Goal: Task Accomplishment & Management: Use online tool/utility

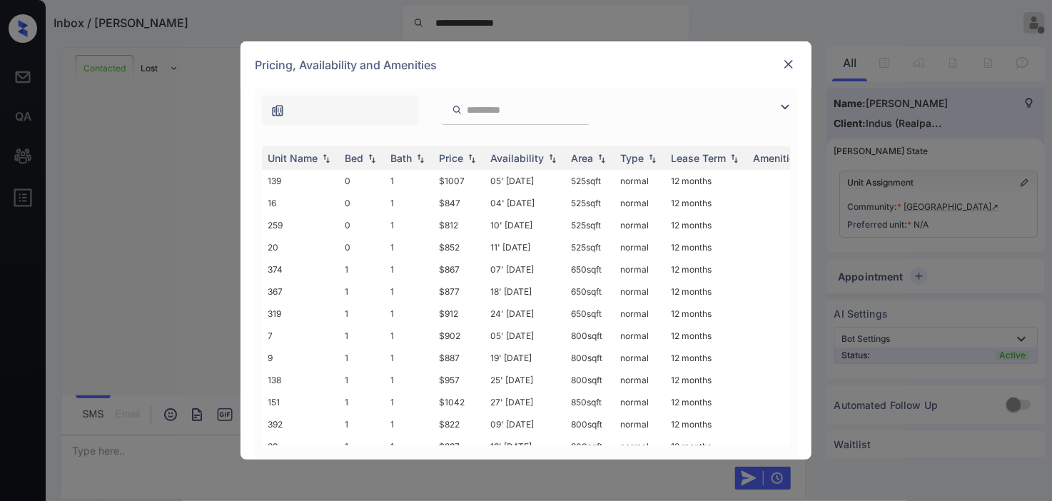
scroll to position [2653, 0]
click at [784, 107] on img at bounding box center [785, 107] width 17 height 17
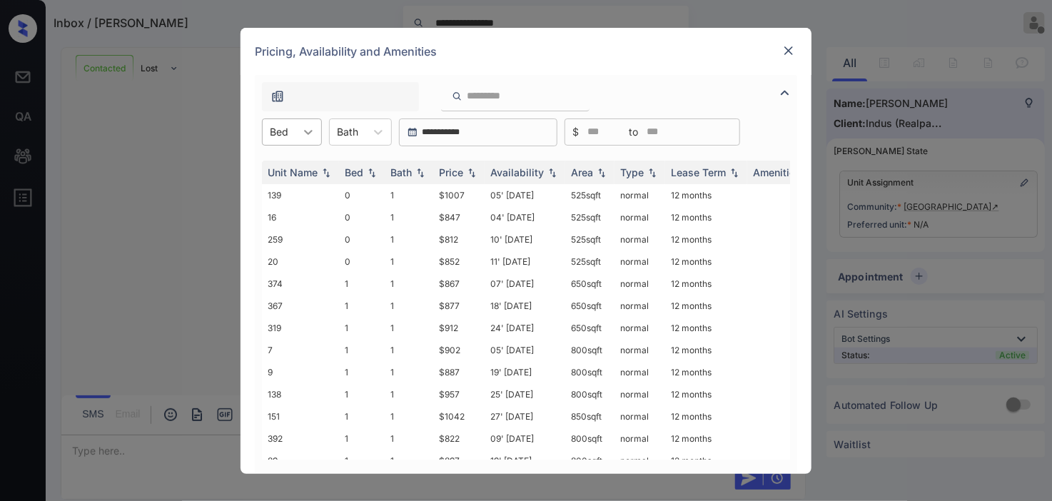
click at [297, 129] on div at bounding box center [309, 132] width 26 height 26
drag, startPoint x: 296, startPoint y: 194, endPoint x: 443, endPoint y: 195, distance: 146.4
click at [296, 195] on div "1" at bounding box center [292, 193] width 60 height 26
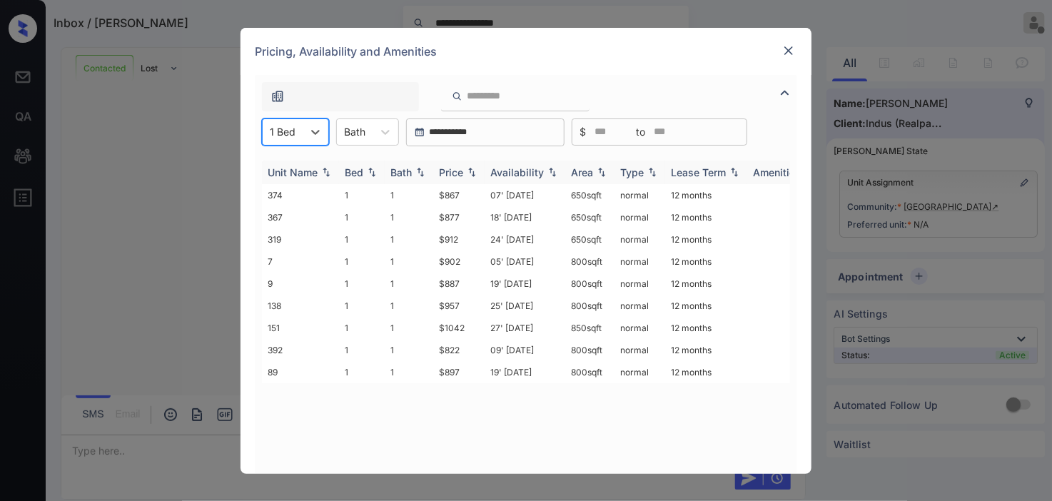
click at [475, 175] on img at bounding box center [472, 172] width 14 height 10
click at [475, 175] on img at bounding box center [472, 172] width 14 height 11
click at [485, 208] on td "07' Sep 25" at bounding box center [525, 217] width 81 height 22
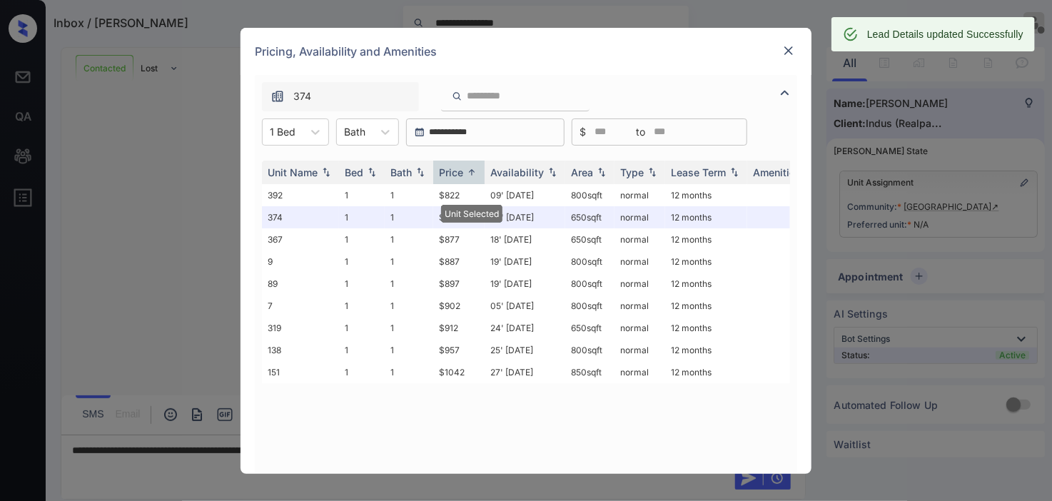
click at [790, 46] on img at bounding box center [789, 51] width 14 height 14
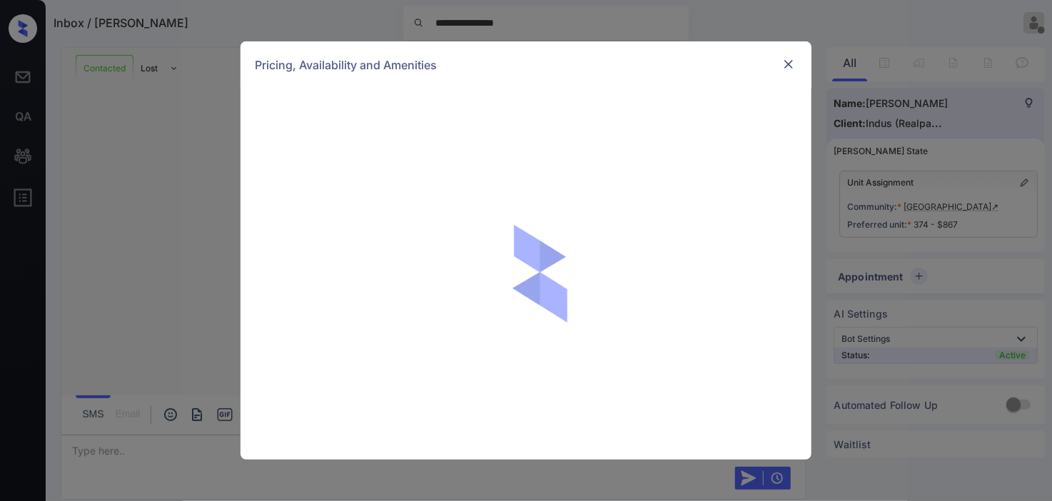
scroll to position [2653, 0]
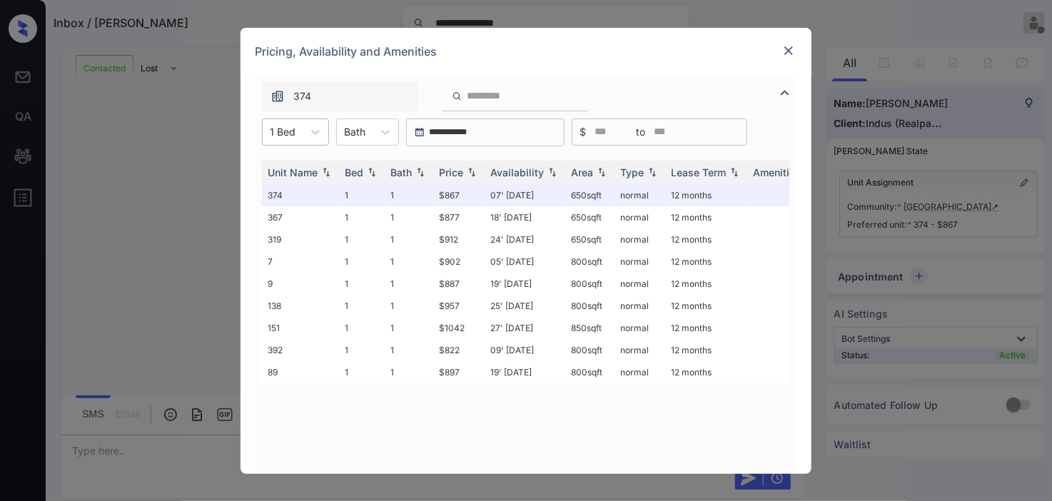
click at [293, 124] on div at bounding box center [283, 131] width 26 height 15
click at [279, 165] on div "0" at bounding box center [295, 167] width 67 height 26
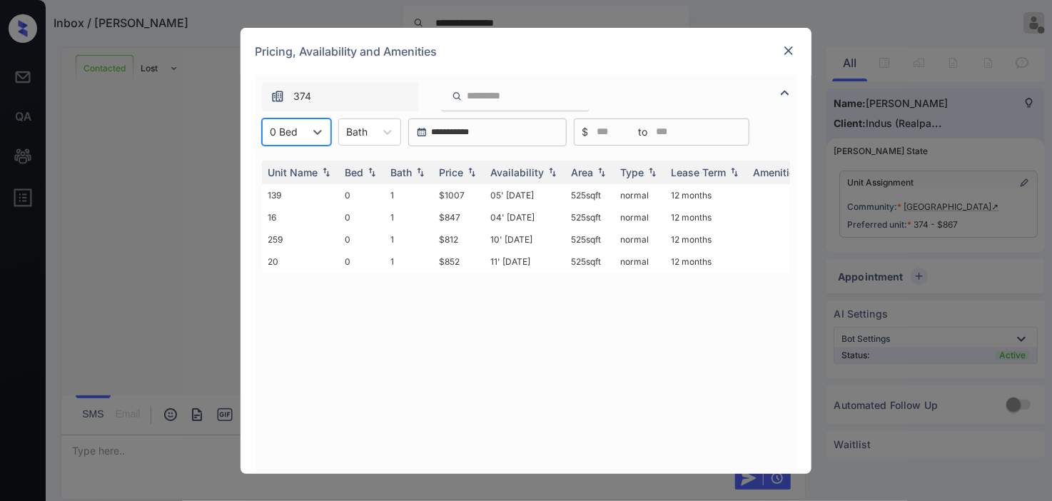
click at [288, 125] on div at bounding box center [284, 131] width 28 height 15
click at [296, 196] on div "1" at bounding box center [296, 193] width 69 height 26
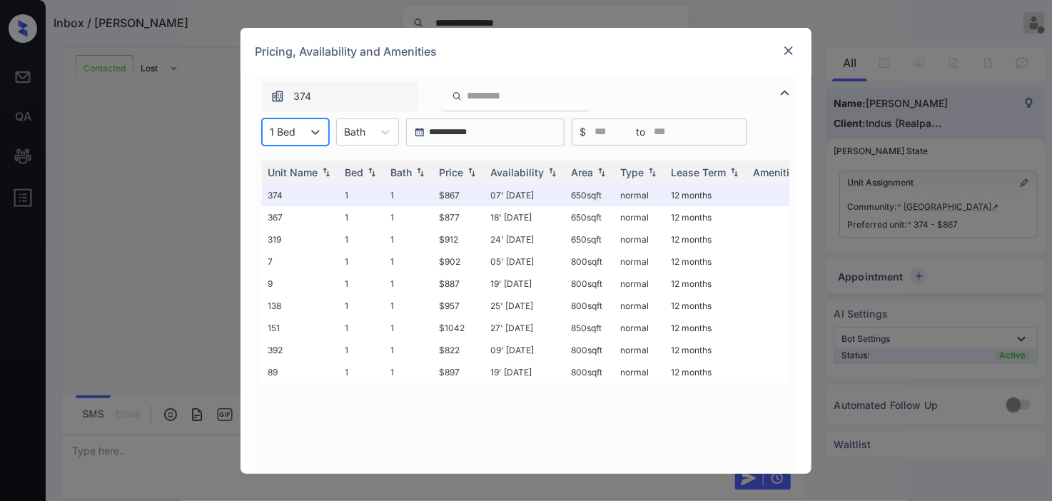
click at [787, 46] on img at bounding box center [789, 51] width 14 height 14
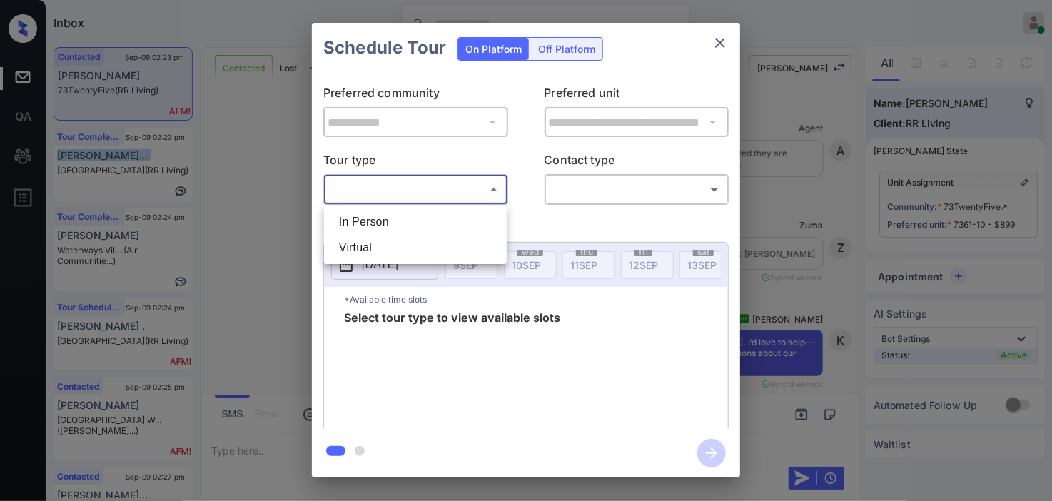
scroll to position [1865, 0]
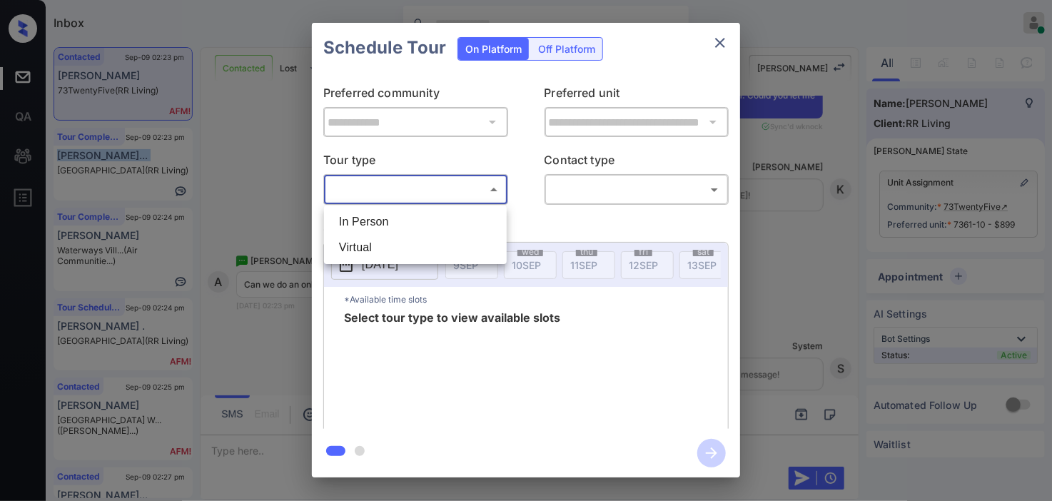
click at [383, 253] on li "Virtual" at bounding box center [416, 248] width 176 height 26
type input "*******"
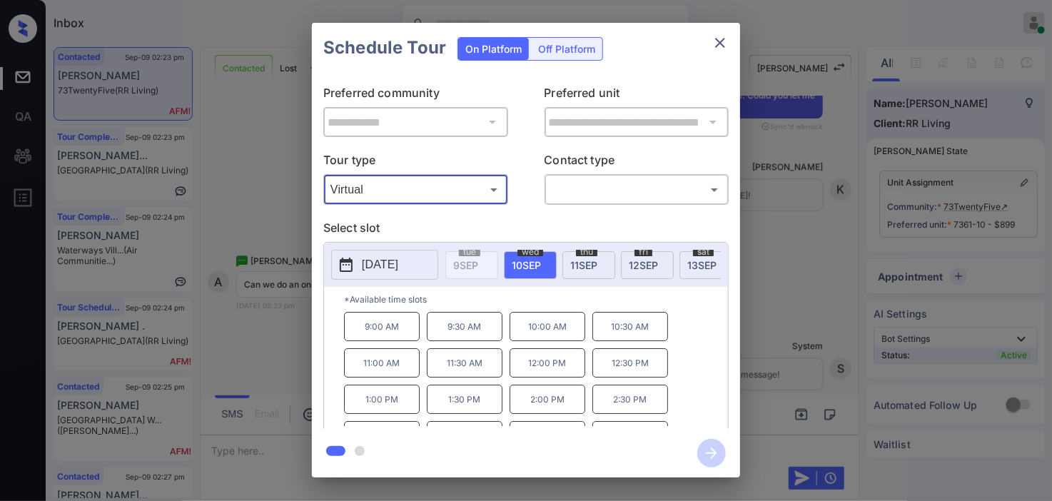
click at [266, 166] on div "**********" at bounding box center [526, 250] width 1052 height 500
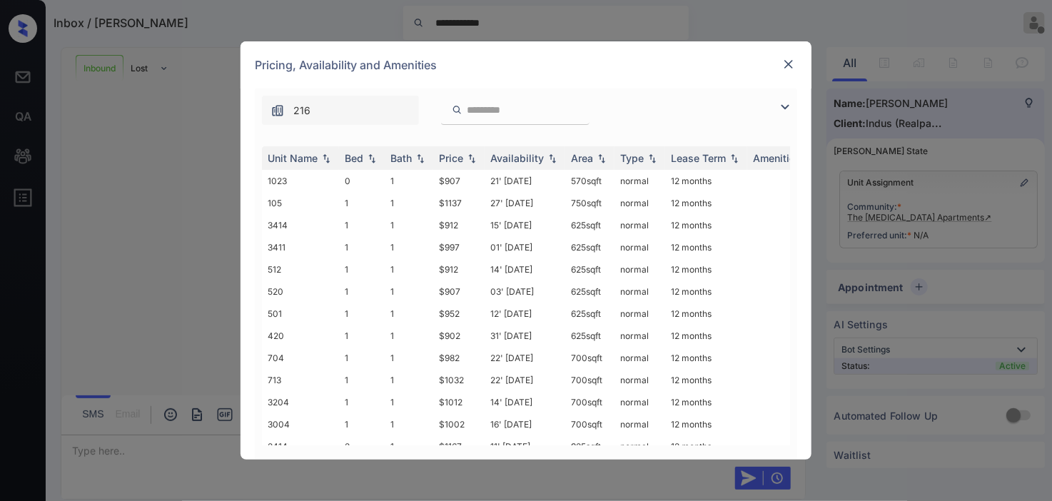
scroll to position [548, 0]
click at [786, 102] on img at bounding box center [785, 107] width 17 height 17
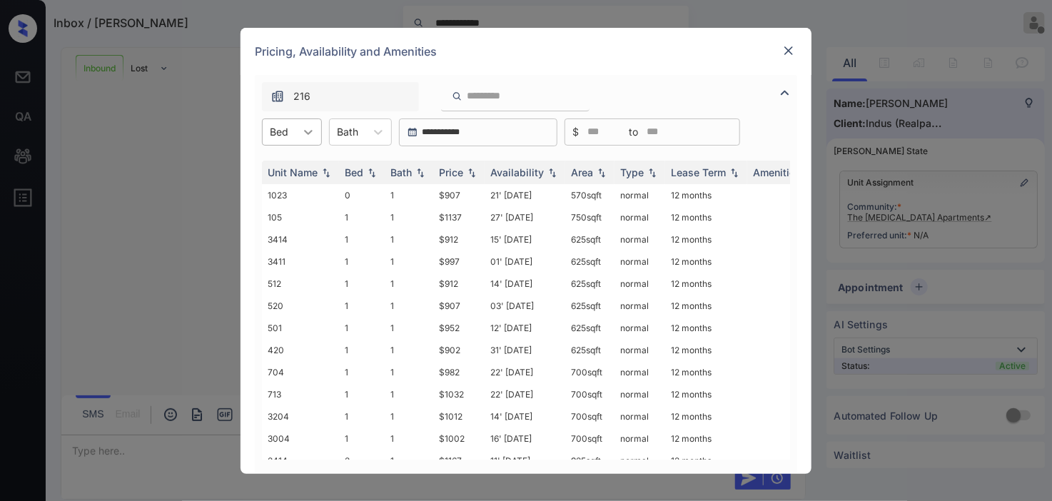
click at [302, 131] on icon at bounding box center [308, 132] width 14 height 14
drag, startPoint x: 286, startPoint y: 191, endPoint x: 430, endPoint y: 197, distance: 143.6
click at [286, 193] on div "1" at bounding box center [292, 193] width 60 height 26
click at [475, 168] on img at bounding box center [472, 172] width 14 height 10
click at [475, 168] on img at bounding box center [472, 172] width 14 height 11
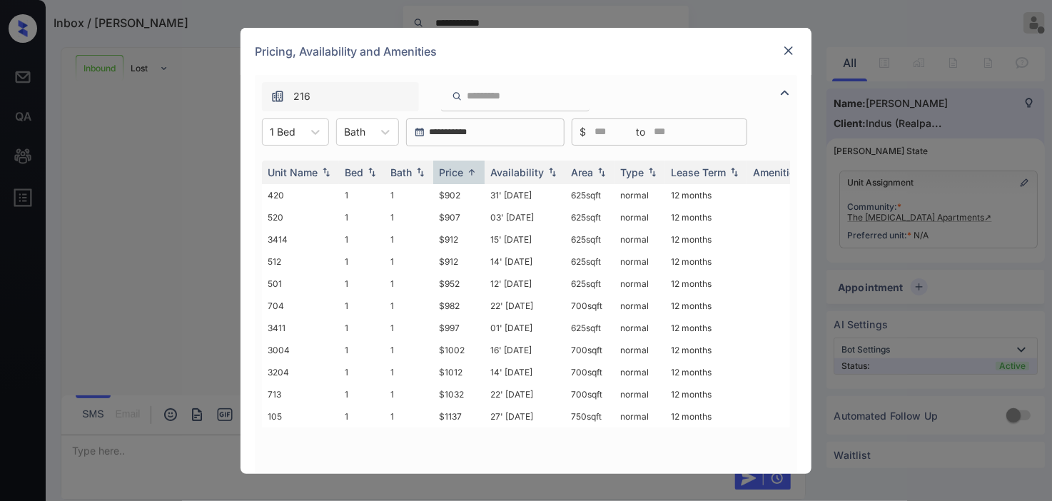
click at [792, 49] on img at bounding box center [789, 51] width 14 height 14
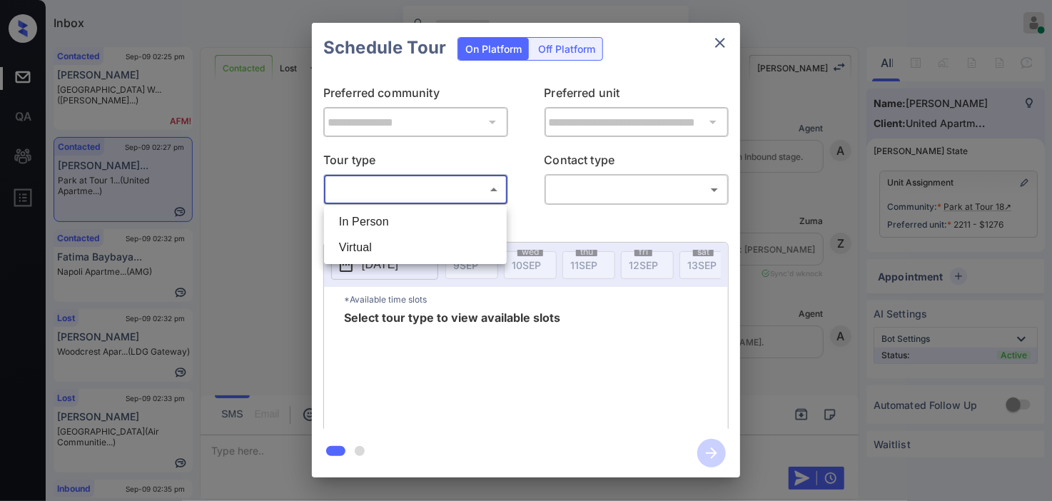
click at [446, 210] on li "In Person" at bounding box center [416, 222] width 176 height 26
type input "********"
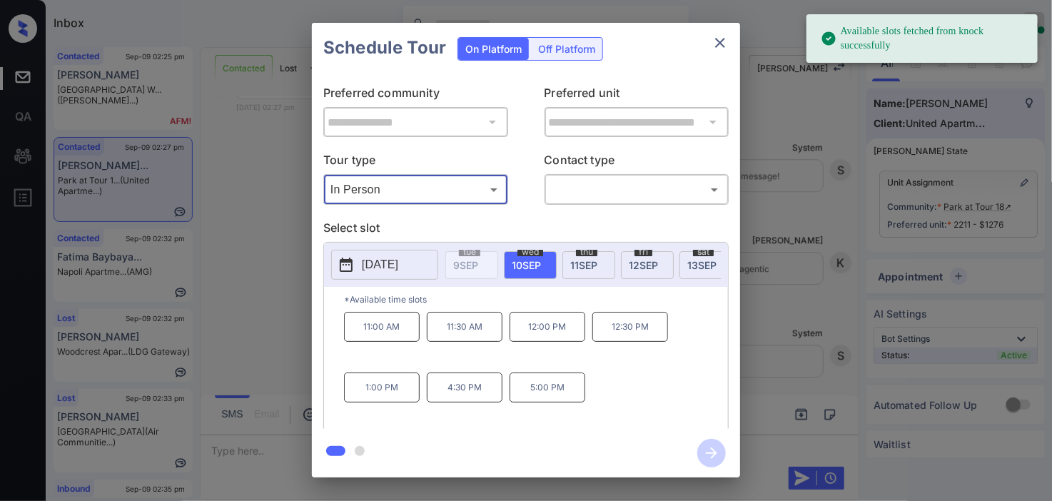
click at [351, 265] on icon at bounding box center [346, 264] width 17 height 17
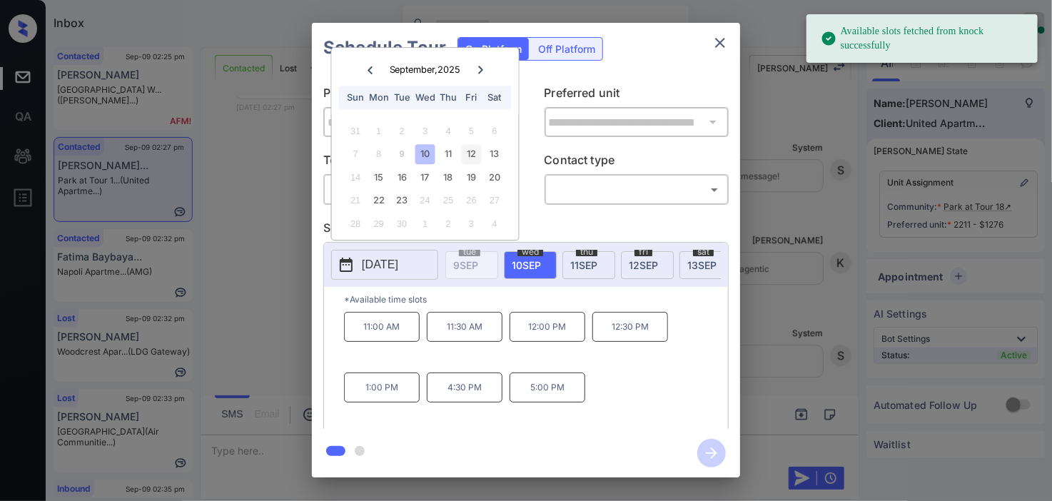
click at [475, 159] on div "12" at bounding box center [471, 154] width 19 height 19
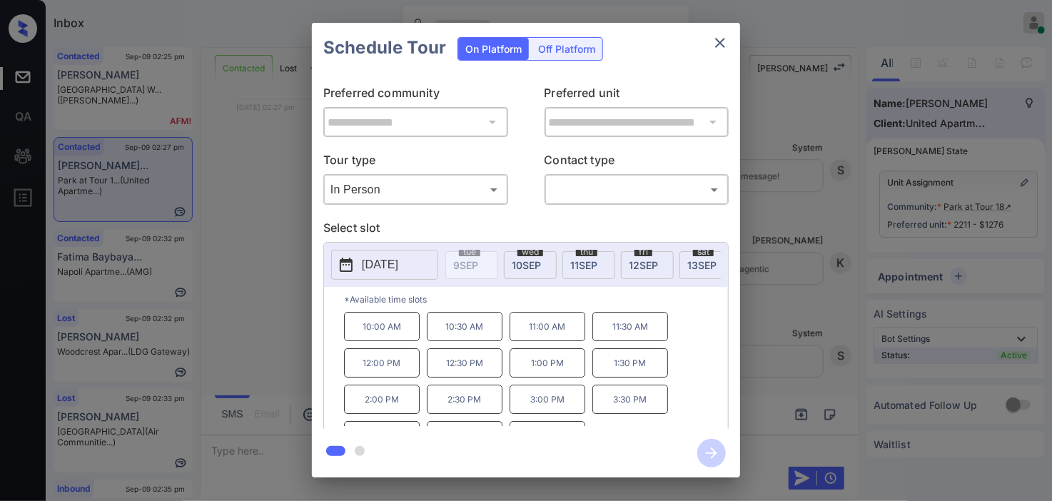
drag, startPoint x: 243, startPoint y: 237, endPoint x: 251, endPoint y: 243, distance: 9.6
click at [251, 243] on div "**********" at bounding box center [526, 250] width 1052 height 500
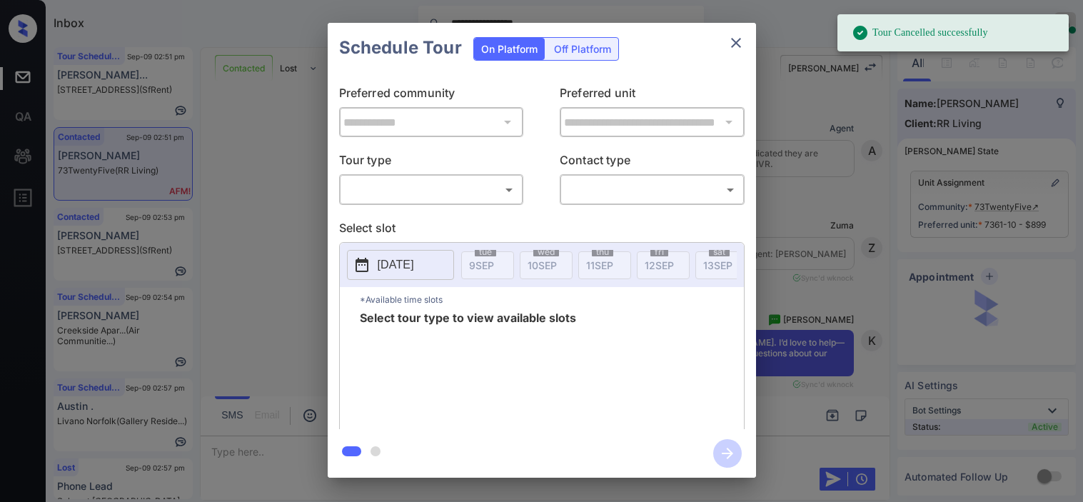
click at [430, 190] on body "**********" at bounding box center [541, 251] width 1083 height 502
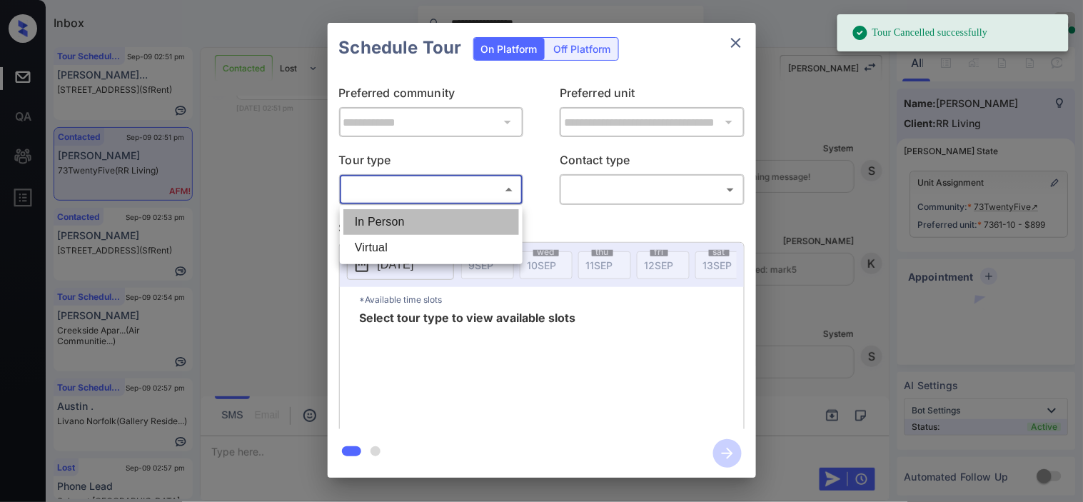
drag, startPoint x: 430, startPoint y: 190, endPoint x: 427, endPoint y: 214, distance: 24.4
click at [427, 214] on li "In Person" at bounding box center [431, 222] width 176 height 26
type input "********"
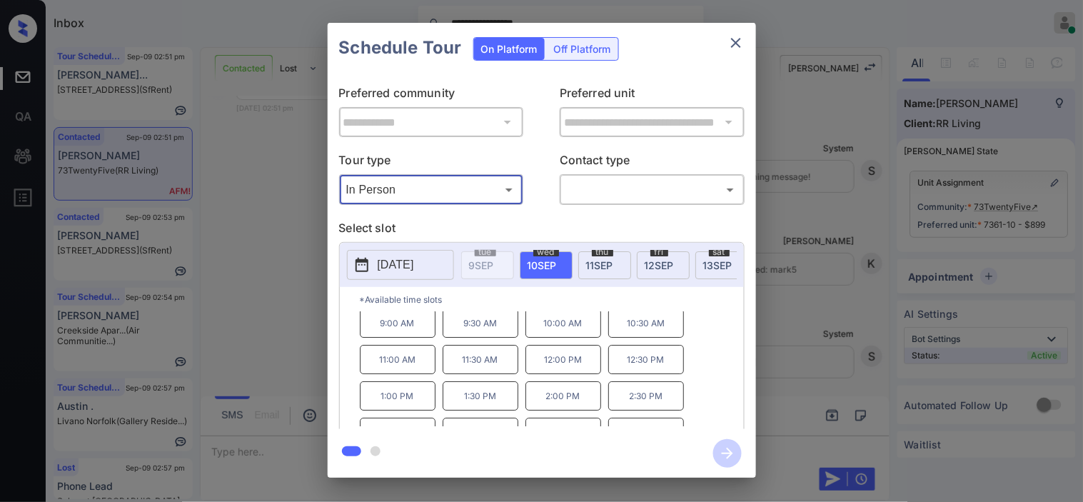
scroll to position [0, 0]
drag, startPoint x: 264, startPoint y: 266, endPoint x: 269, endPoint y: 272, distance: 7.6
click at [269, 272] on div "**********" at bounding box center [541, 250] width 1083 height 500
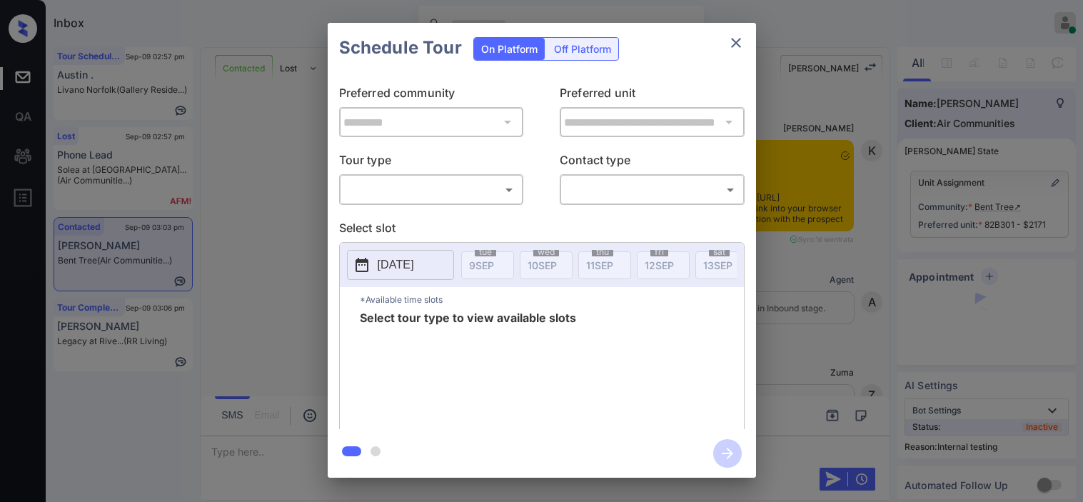
click at [457, 198] on body "Inbox [PERSON_NAME] Online Set yourself offline Set yourself on break Profile S…" at bounding box center [541, 251] width 1083 height 502
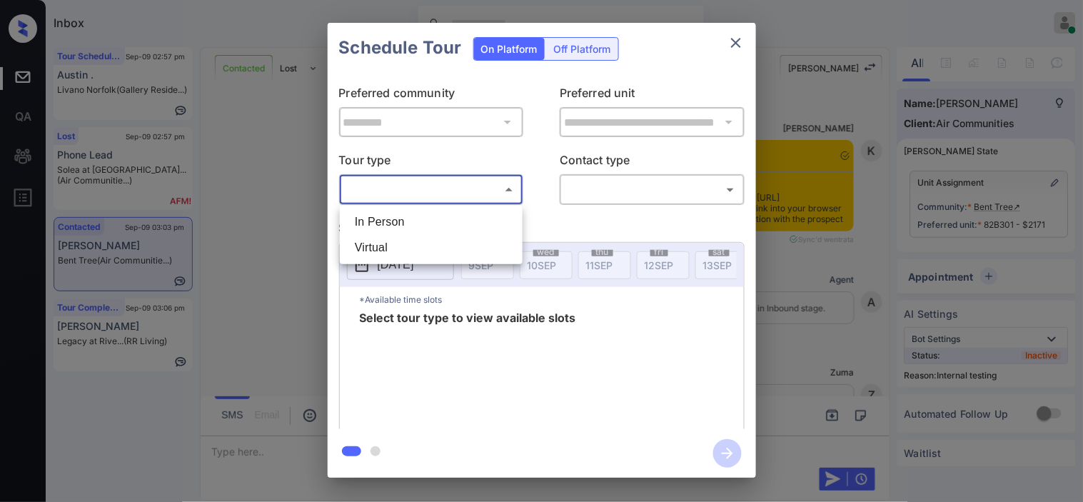
scroll to position [3935, 0]
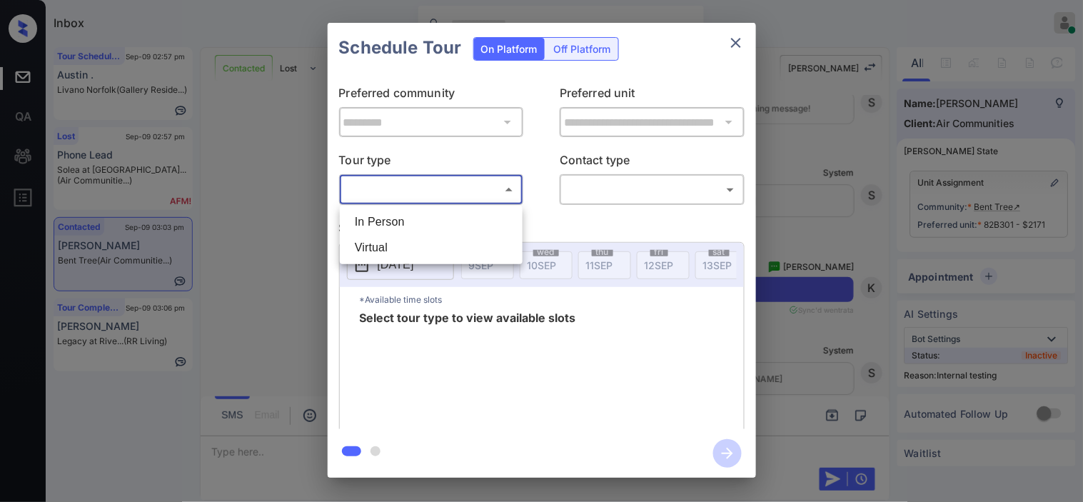
click at [458, 220] on li "In Person" at bounding box center [431, 222] width 176 height 26
type input "********"
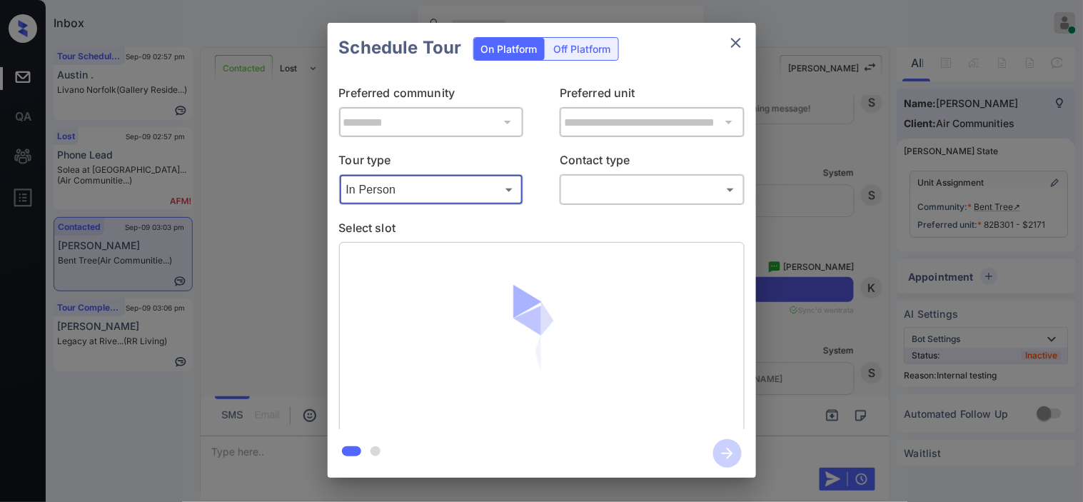
click at [601, 191] on body "Inbox Kristine Capara Online Set yourself offline Set yourself on break Profile…" at bounding box center [541, 251] width 1083 height 502
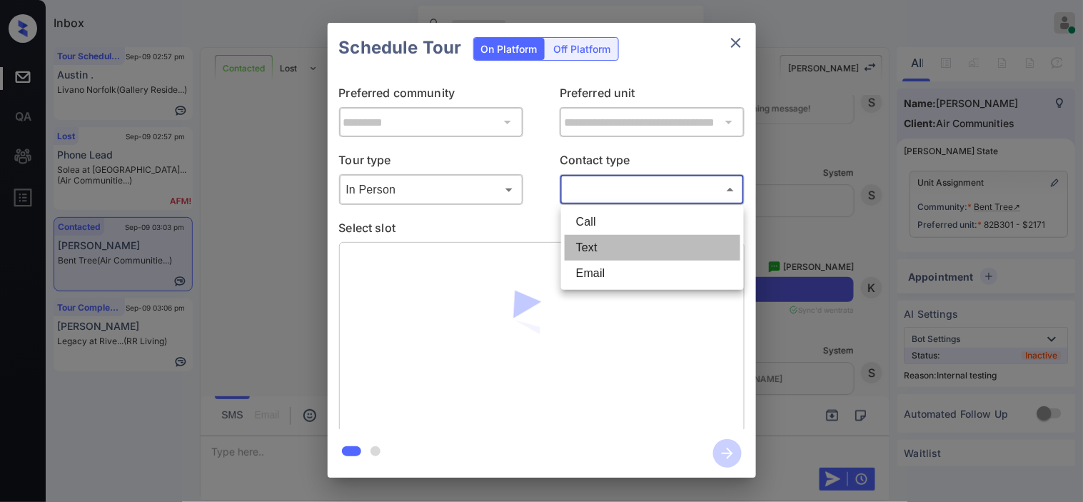
click at [601, 240] on li "Text" at bounding box center [653, 248] width 176 height 26
type input "****"
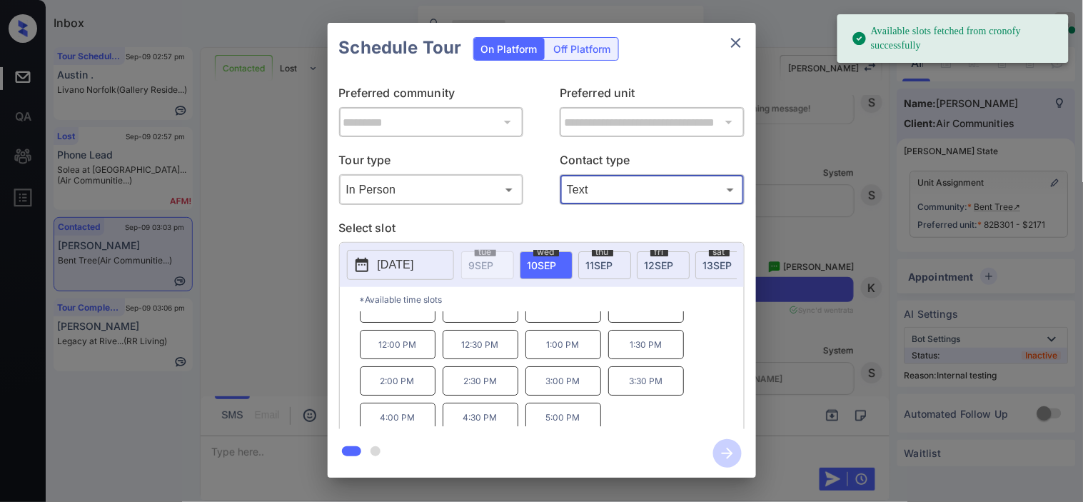
scroll to position [24, 0]
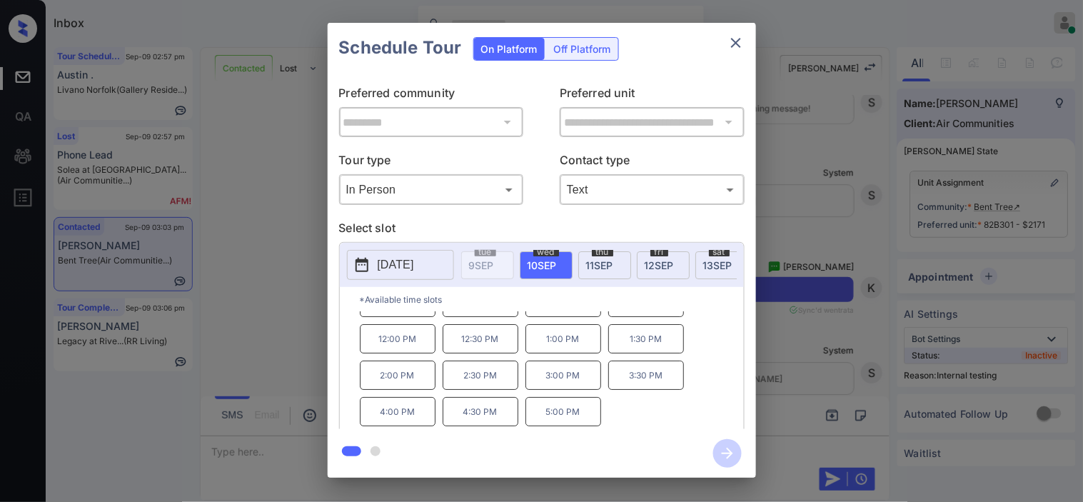
click at [812, 309] on div "**********" at bounding box center [541, 250] width 1083 height 500
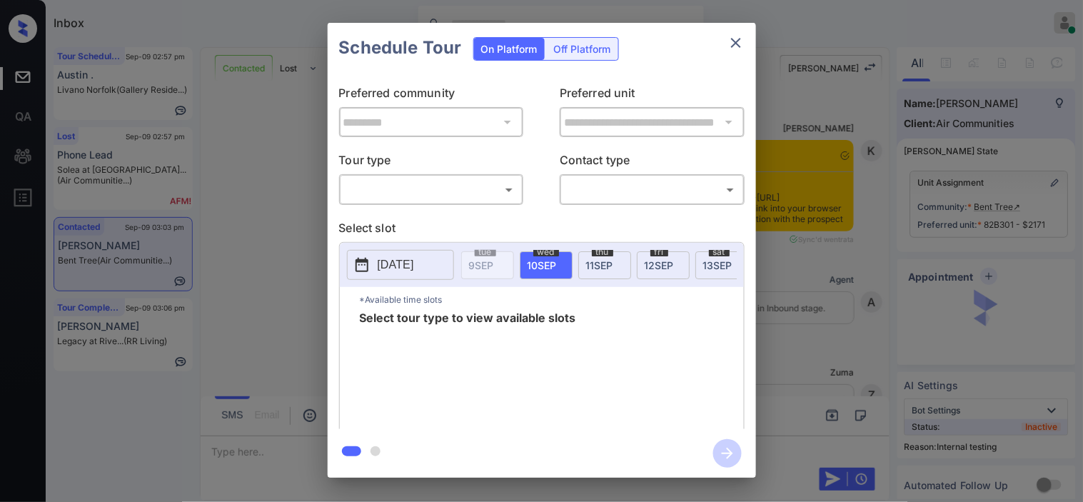
click at [403, 189] on body "Inbox Kristine Capara Online Set yourself offline Set yourself on break Profile…" at bounding box center [541, 251] width 1083 height 502
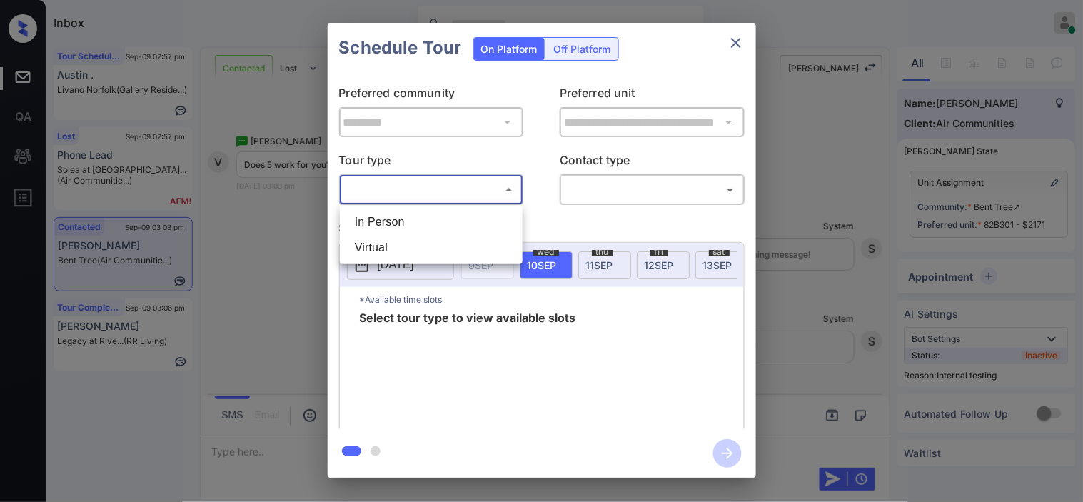
click at [401, 218] on li "In Person" at bounding box center [431, 222] width 176 height 26
type input "********"
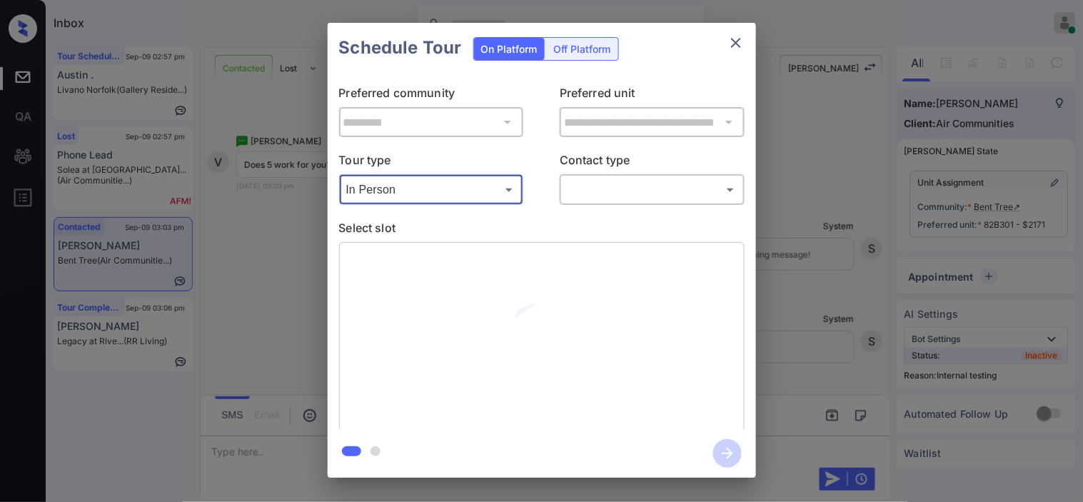
click at [600, 197] on body "Inbox Kristine Capara Online Set yourself offline Set yourself on break Profile…" at bounding box center [541, 251] width 1083 height 502
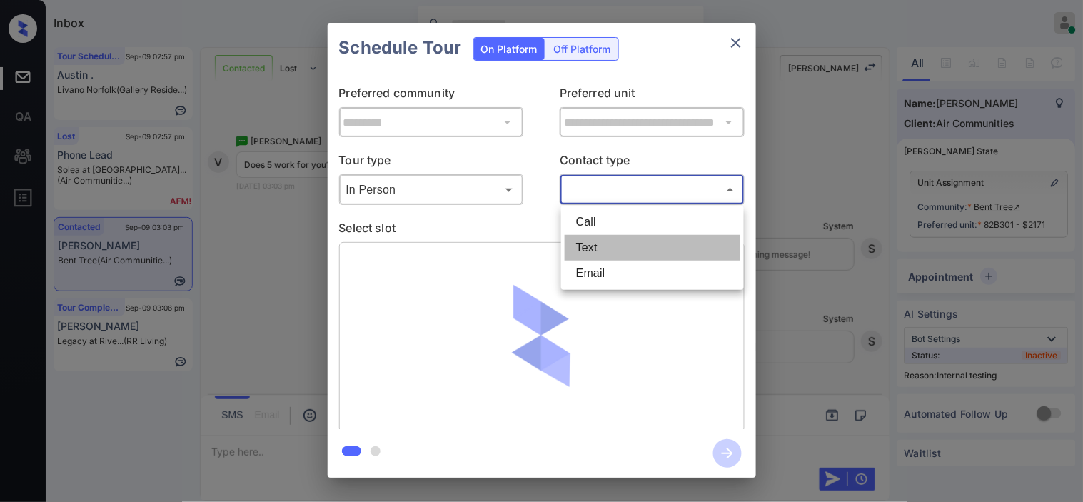
click at [594, 244] on li "Text" at bounding box center [653, 248] width 176 height 26
type input "****"
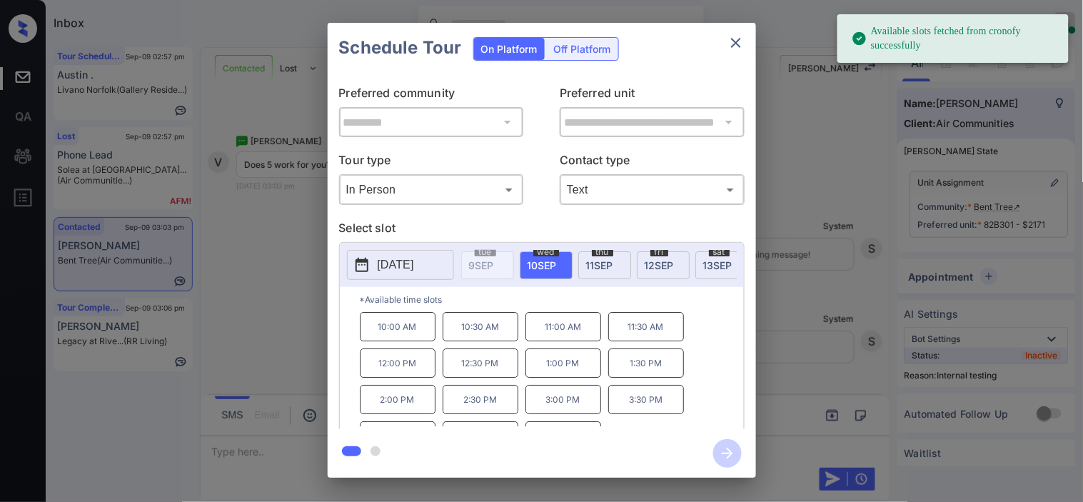
click at [370, 261] on icon at bounding box center [361, 264] width 17 height 17
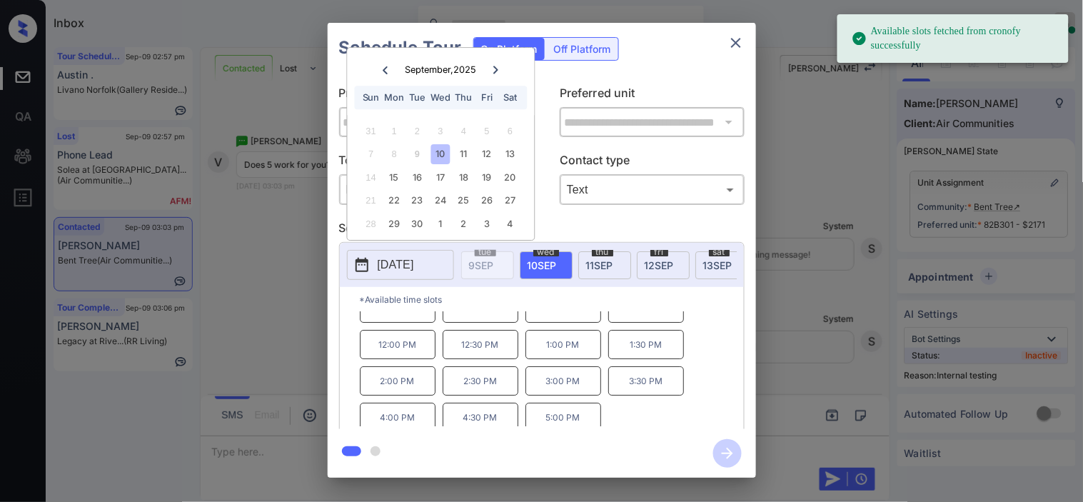
scroll to position [24, 0]
click at [583, 419] on p "5:00 PM" at bounding box center [563, 411] width 76 height 29
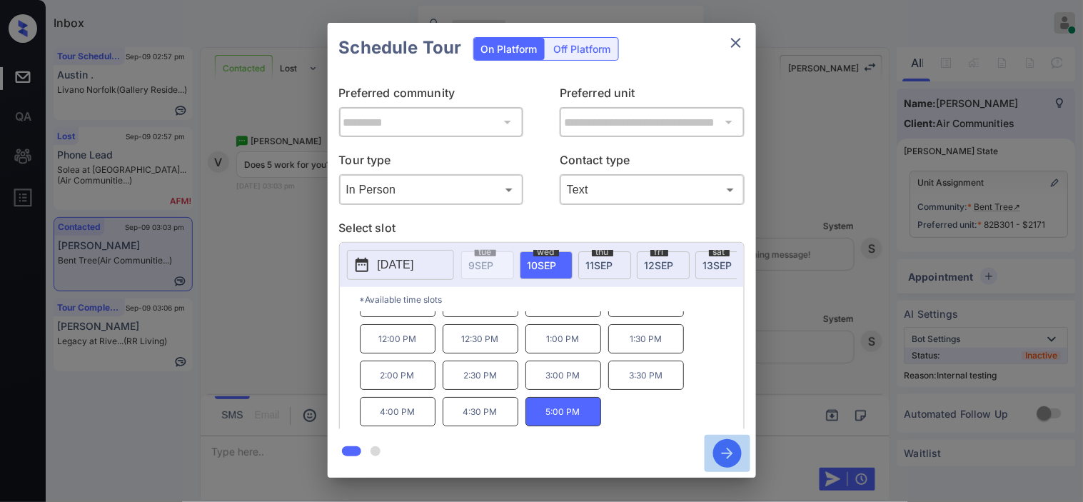
click at [726, 453] on icon "button" at bounding box center [727, 453] width 11 height 11
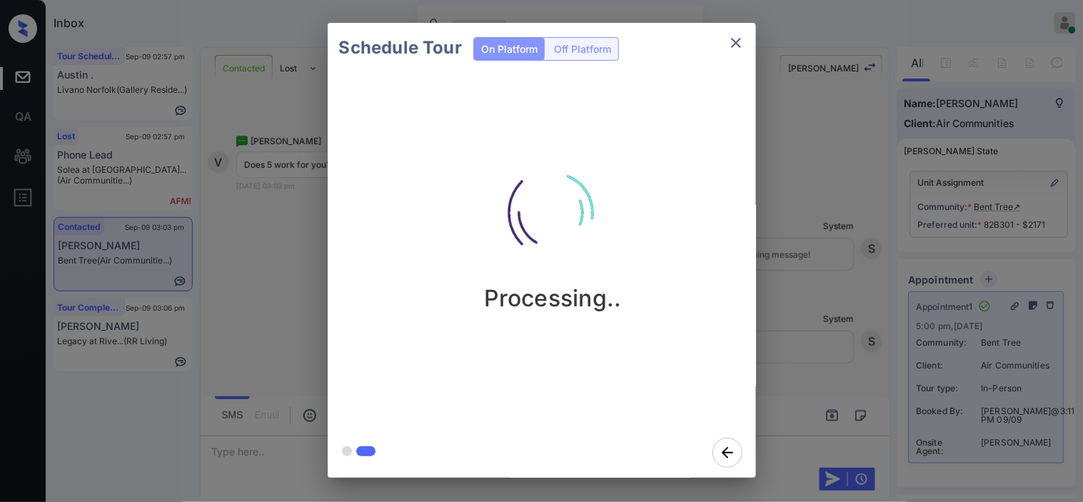
click at [851, 247] on div "Schedule Tour On Platform Off Platform Processing.." at bounding box center [541, 250] width 1083 height 500
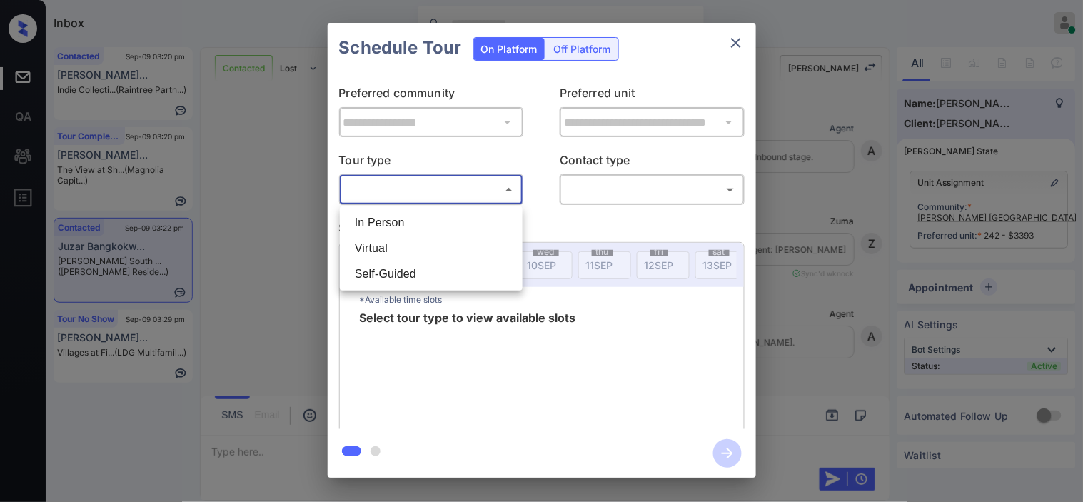
scroll to position [4158, 0]
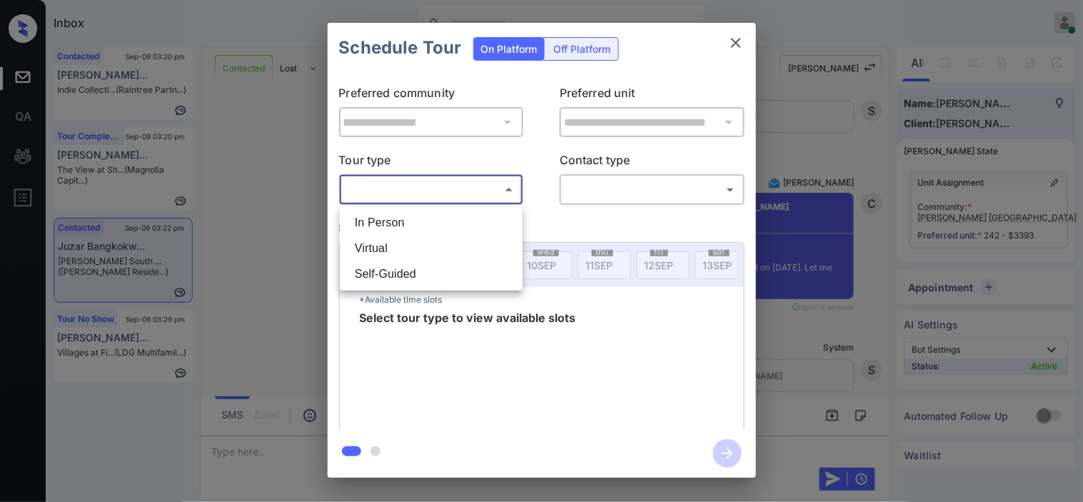
click at [430, 220] on li "In Person" at bounding box center [431, 223] width 176 height 26
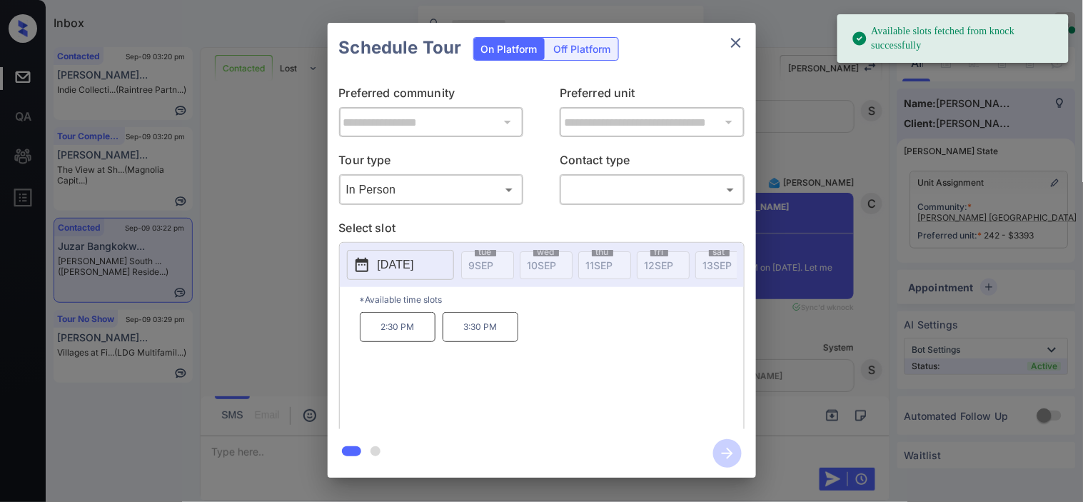
click at [402, 271] on p "[DATE]" at bounding box center [396, 264] width 36 height 17
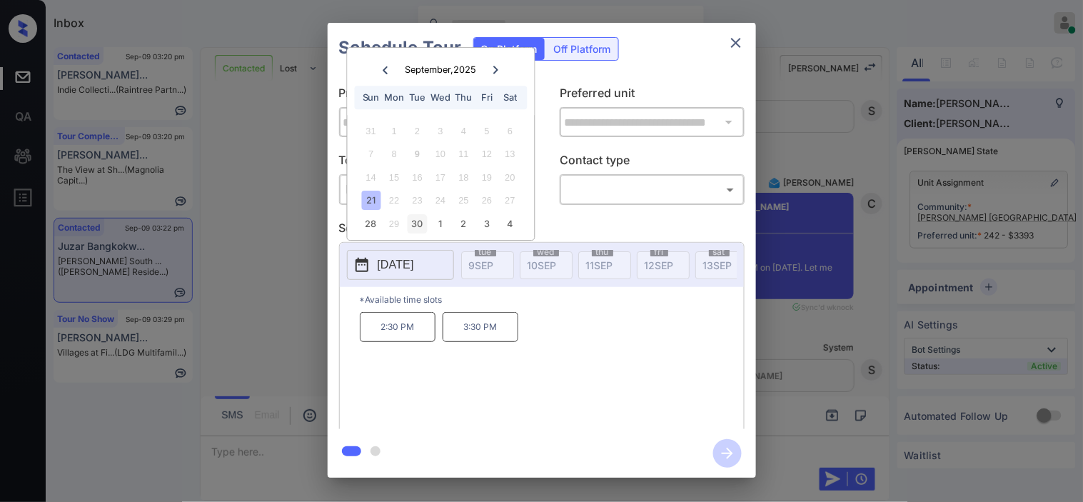
click at [423, 222] on div "30" at bounding box center [417, 223] width 19 height 19
click at [493, 341] on div "10:30 AM" at bounding box center [552, 369] width 384 height 114
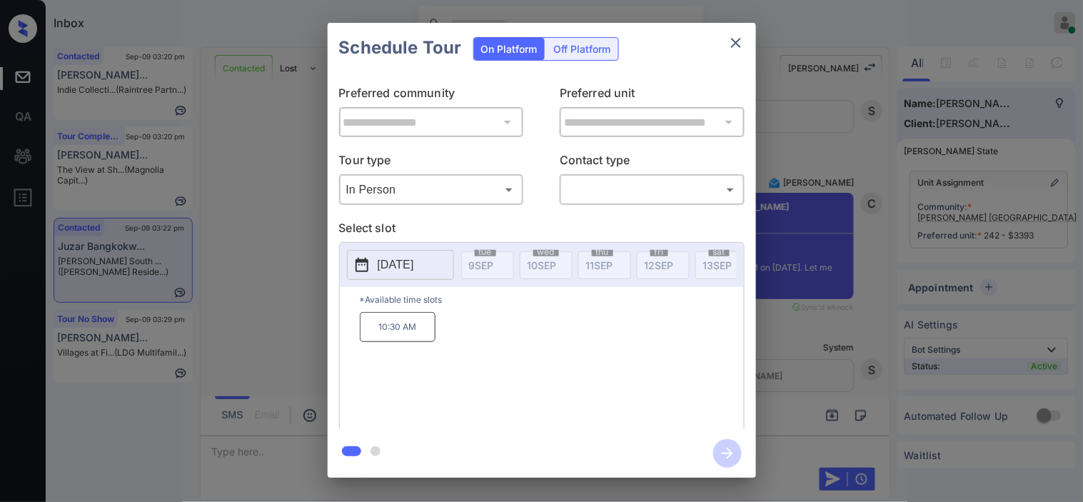
click at [389, 195] on body "Inbox Kristine Capara Online Set yourself offline Set yourself on break Profile…" at bounding box center [541, 251] width 1083 height 502
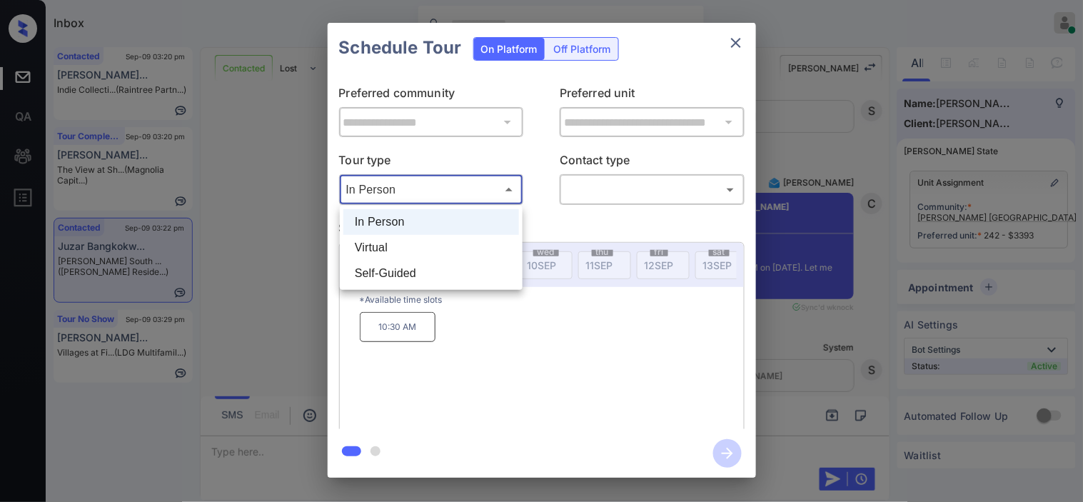
click at [386, 240] on li "Virtual" at bounding box center [431, 248] width 176 height 26
type input "*******"
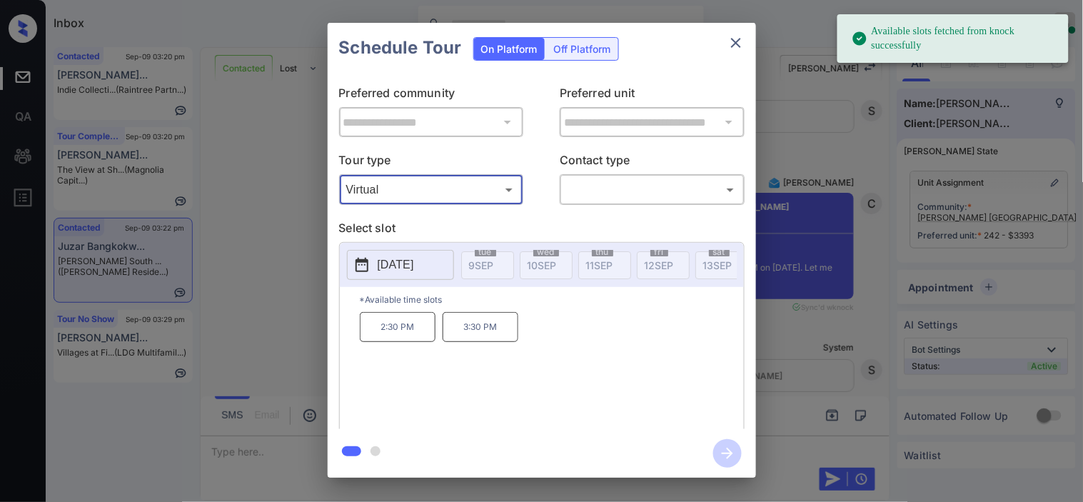
click at [379, 265] on p "2025-09-21" at bounding box center [396, 264] width 36 height 17
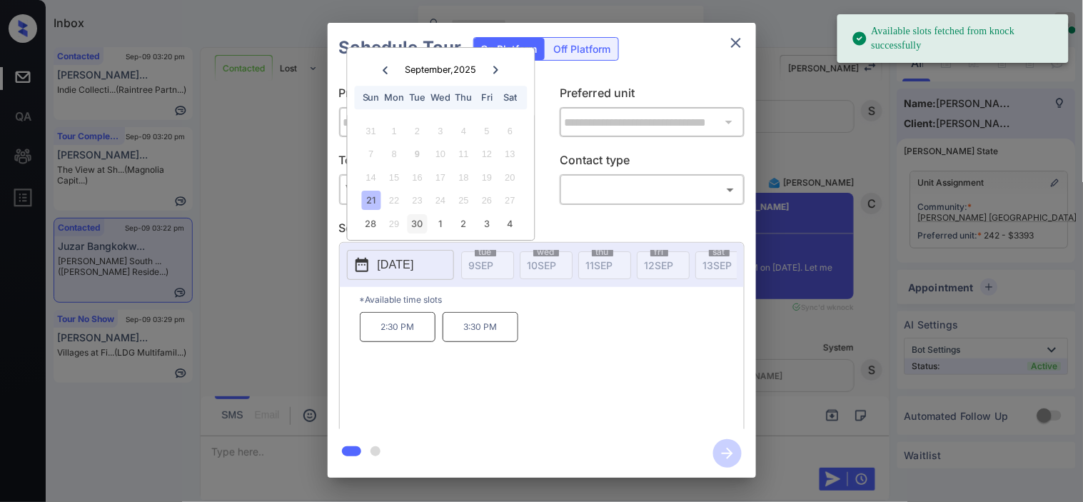
click at [422, 223] on div "30" at bounding box center [417, 223] width 19 height 19
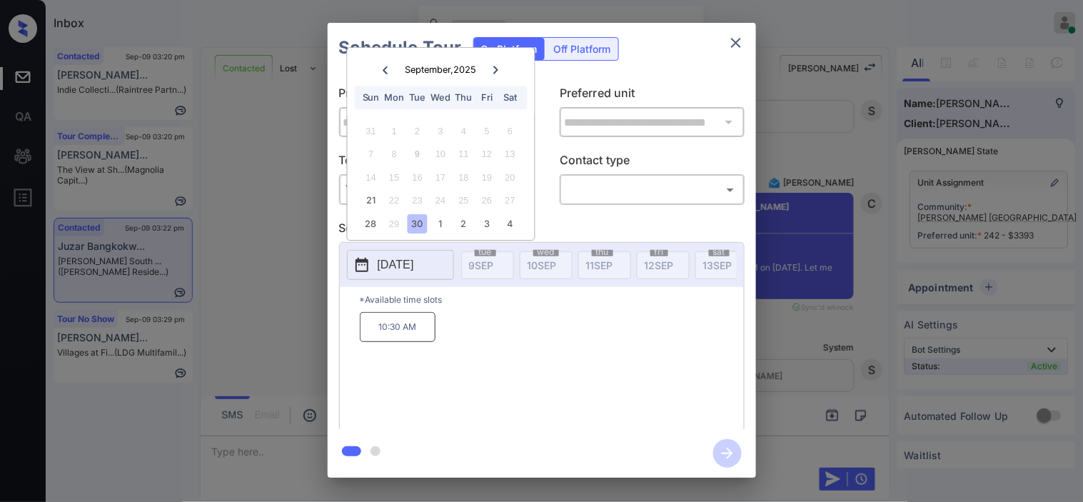
click at [288, 265] on div "**********" at bounding box center [541, 250] width 1083 height 500
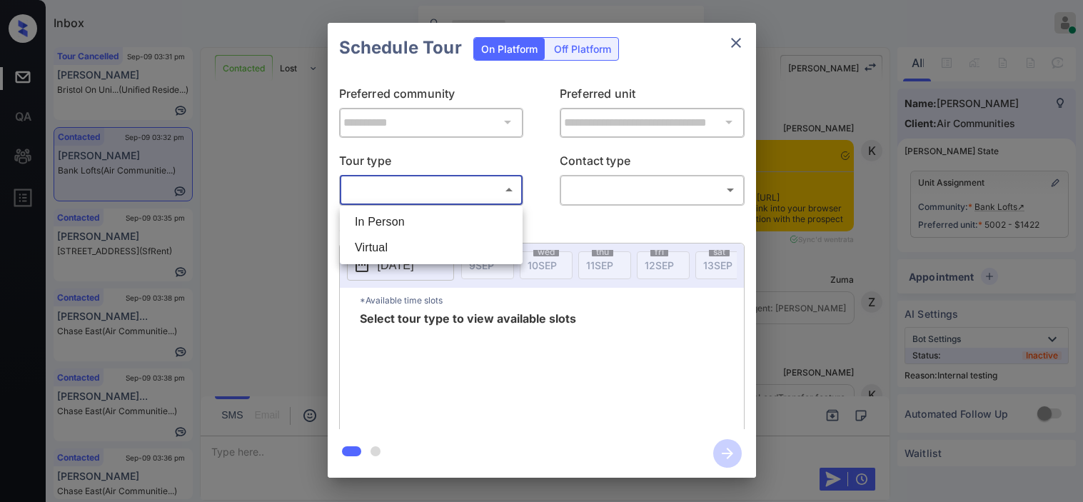
click at [403, 190] on body "Inbox [PERSON_NAME] Online Set yourself offline Set yourself on break Profile S…" at bounding box center [541, 251] width 1083 height 502
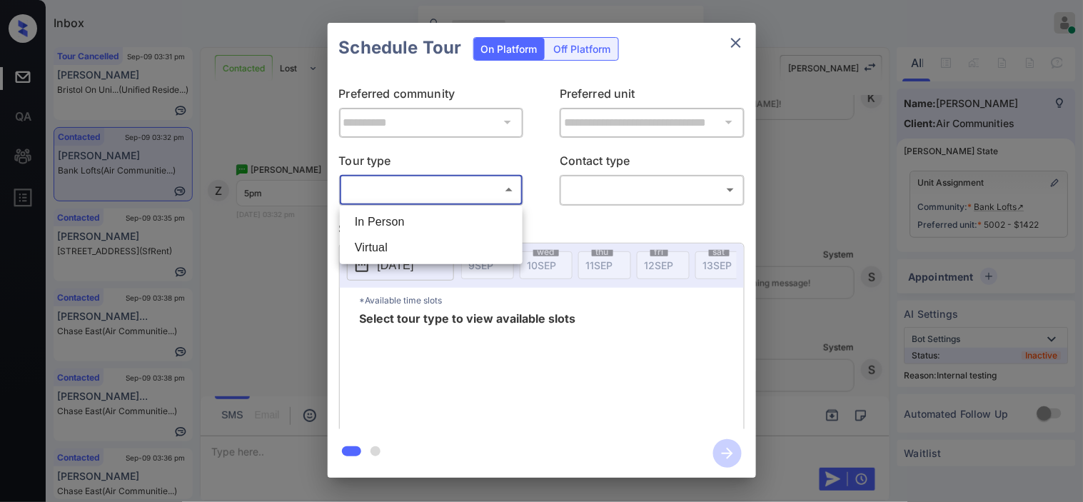
click at [398, 215] on li "In Person" at bounding box center [431, 222] width 176 height 26
type input "********"
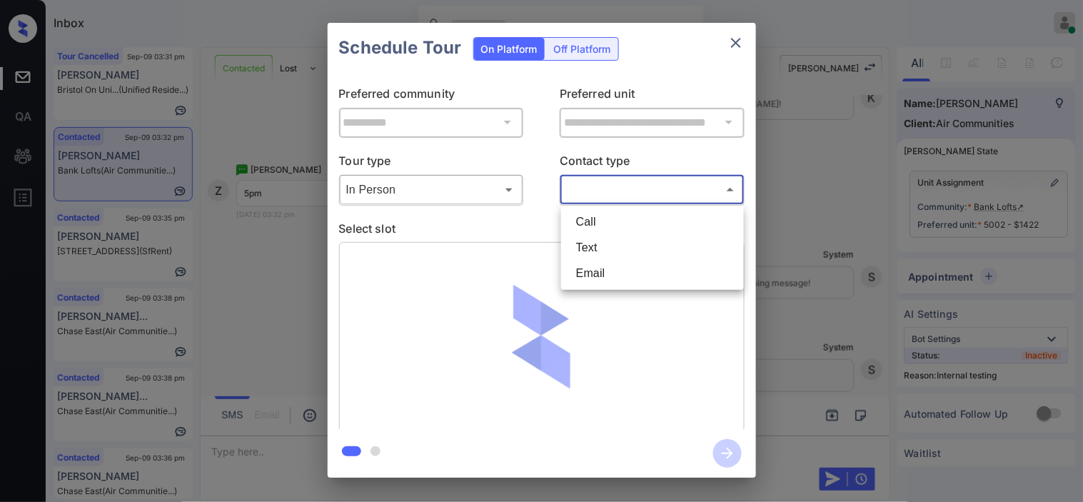
click at [637, 190] on body "Inbox [PERSON_NAME] Online Set yourself offline Set yourself on break Profile S…" at bounding box center [541, 251] width 1083 height 502
click at [595, 251] on li "Text" at bounding box center [653, 248] width 176 height 26
type input "****"
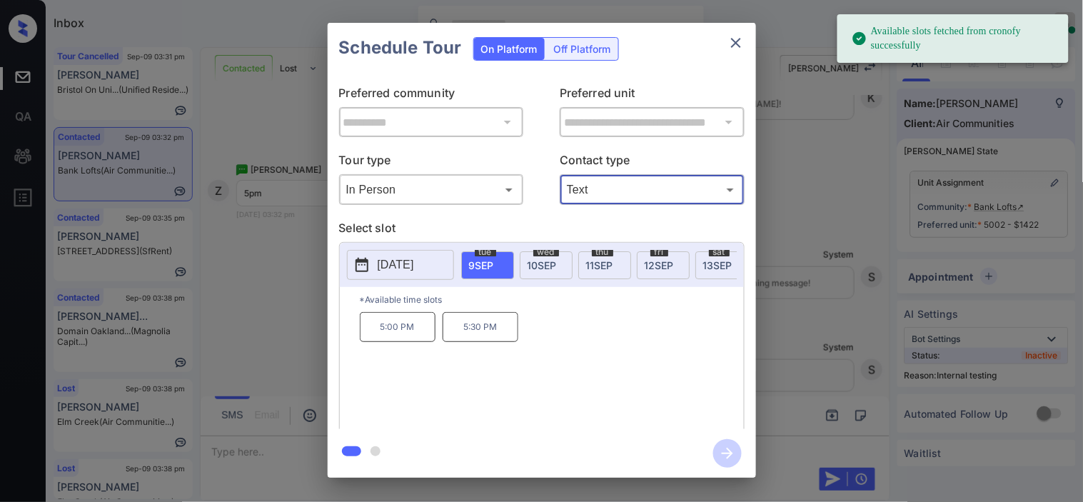
click at [538, 268] on span "[DATE]" at bounding box center [542, 265] width 29 height 12
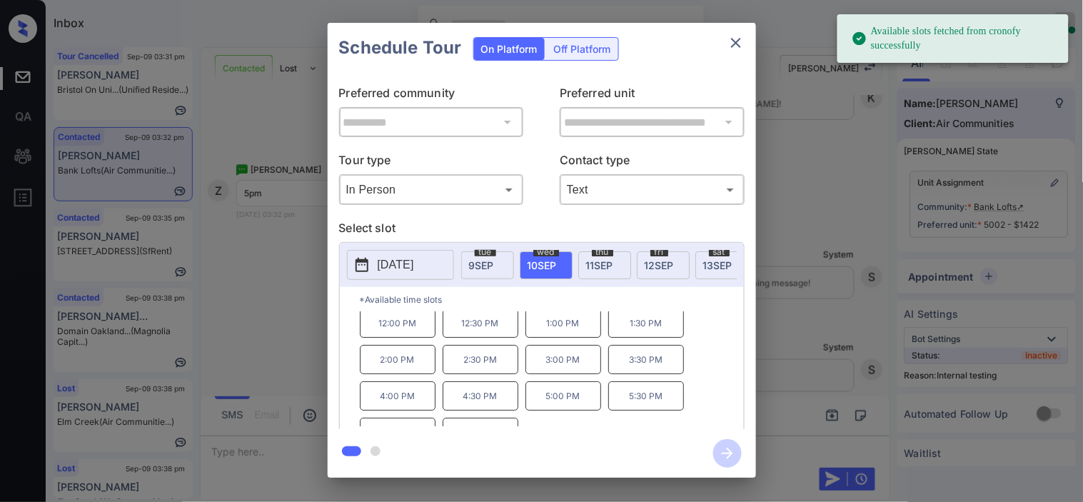
scroll to position [61, 0]
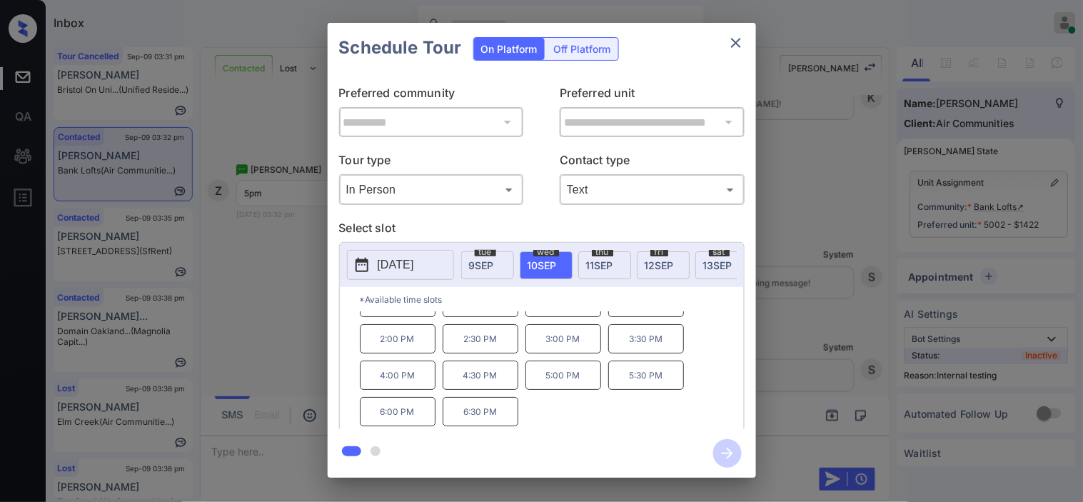
click at [568, 383] on p "5:00 PM" at bounding box center [563, 375] width 76 height 29
click at [725, 443] on icon "button" at bounding box center [727, 453] width 29 height 29
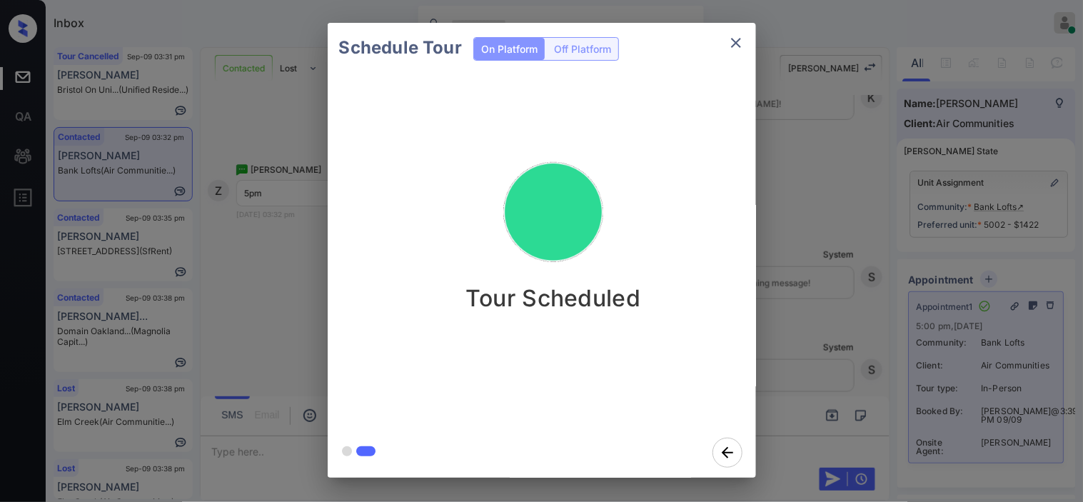
click at [800, 133] on div "Schedule Tour On Platform Off Platform Tour Scheduled" at bounding box center [541, 250] width 1083 height 500
